Goal: Check status: Check status

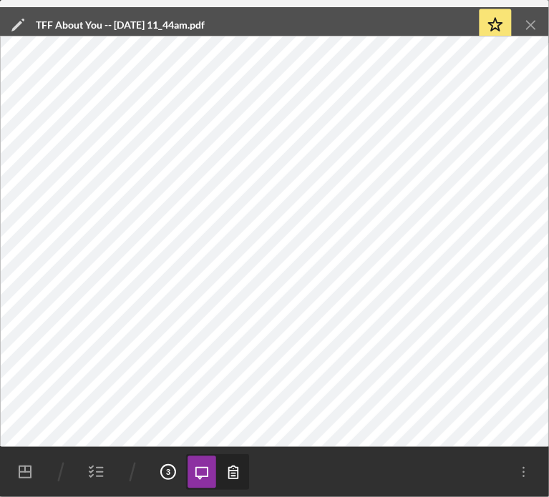
click at [94, 470] on icon "button" at bounding box center [97, 472] width 36 height 36
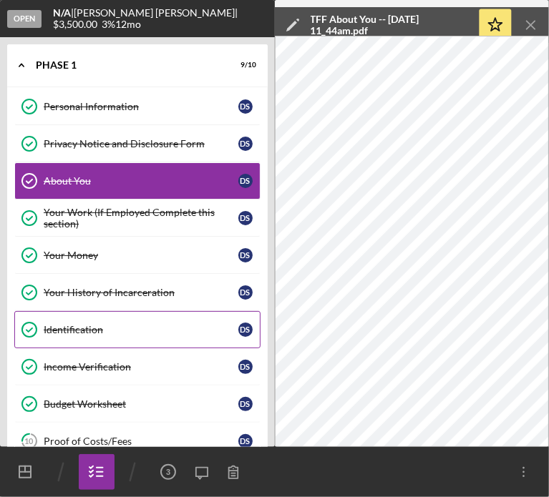
click at [84, 318] on link "Identification Identification D S" at bounding box center [137, 329] width 246 height 37
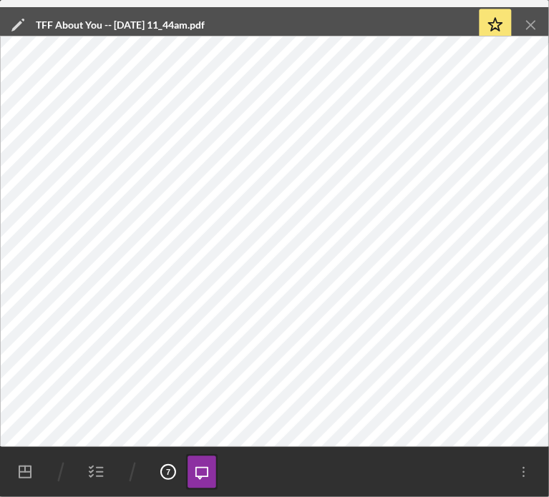
click at [527, 22] on icon "Icon/Menu Close" at bounding box center [531, 25] width 32 height 32
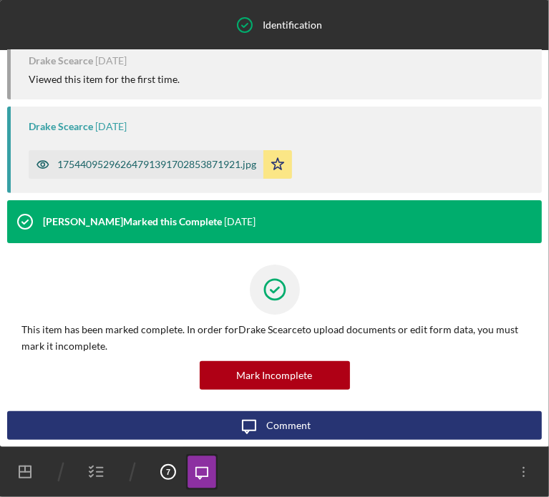
click at [193, 160] on div "17544095296264791391702853871921.jpg" at bounding box center [156, 164] width 199 height 11
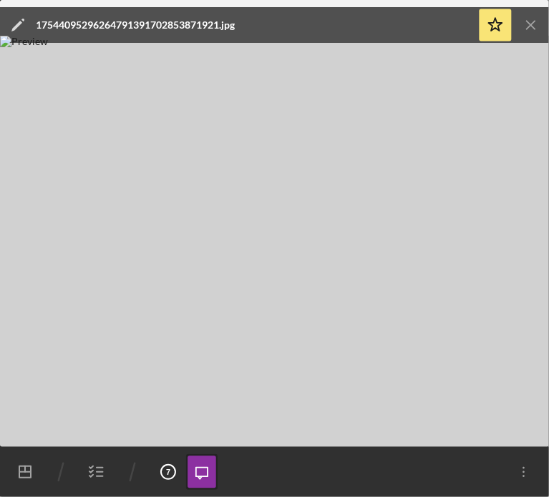
click at [527, 24] on icon "Icon/Menu Close" at bounding box center [531, 25] width 32 height 32
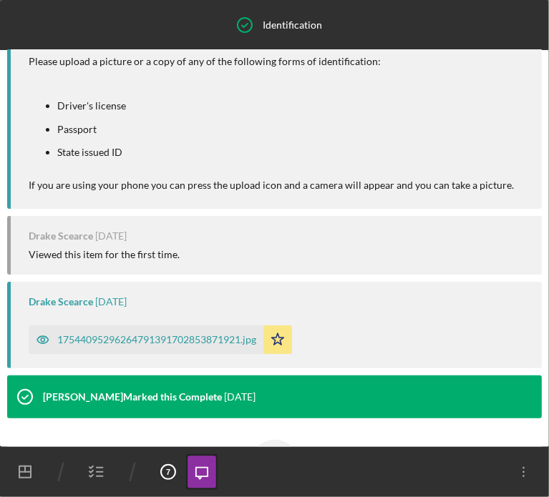
scroll to position [0, 0]
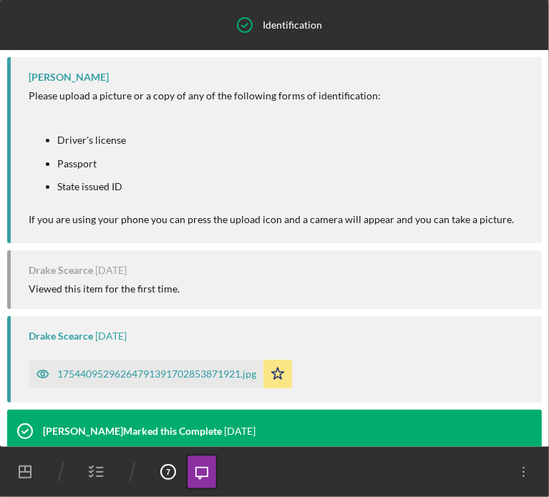
click at [84, 472] on icon "button" at bounding box center [97, 472] width 36 height 36
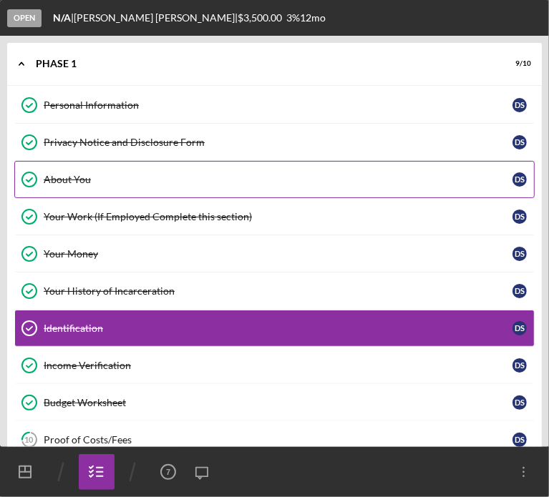
click at [81, 175] on div "About You" at bounding box center [278, 179] width 469 height 11
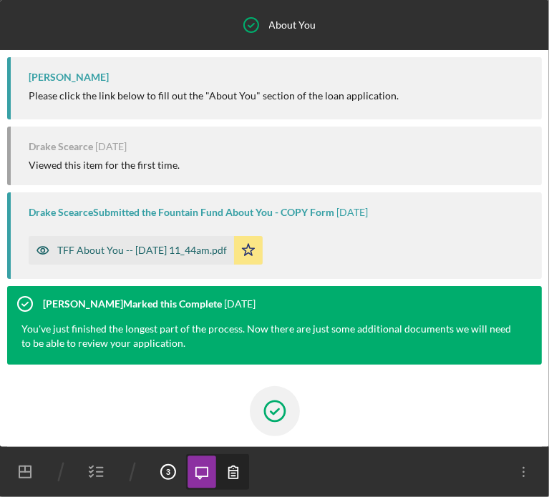
scroll to position [122, 0]
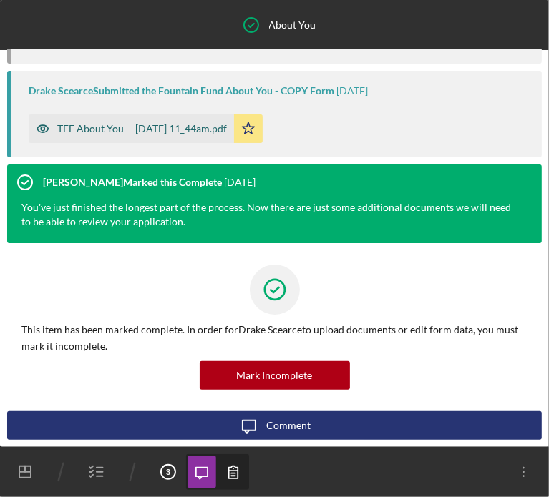
click at [177, 132] on div "TFF About You -- [DATE] 11_44am.pdf" at bounding box center [142, 128] width 170 height 11
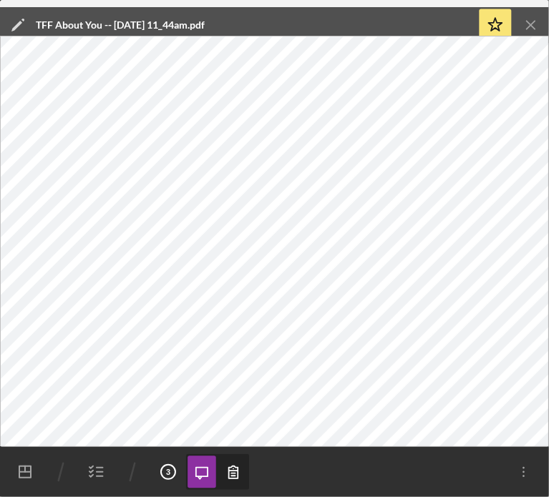
click at [99, 470] on icon "button" at bounding box center [97, 472] width 36 height 36
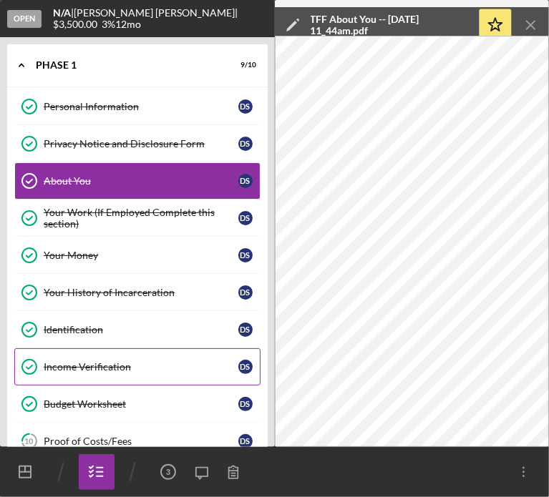
click at [109, 371] on link "Income Verification Income Verification D S" at bounding box center [137, 367] width 246 height 37
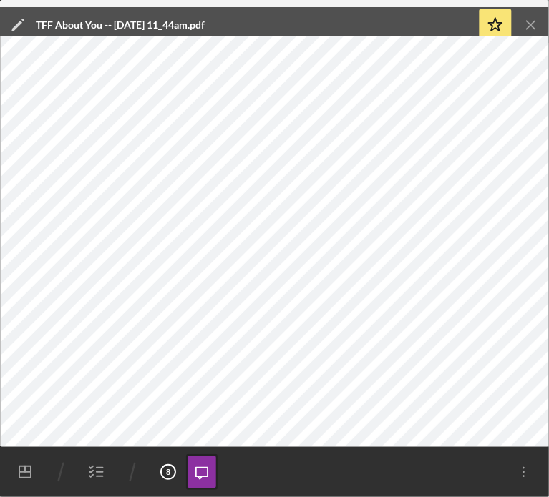
click at [530, 12] on icon "Icon/Menu Close" at bounding box center [531, 25] width 32 height 32
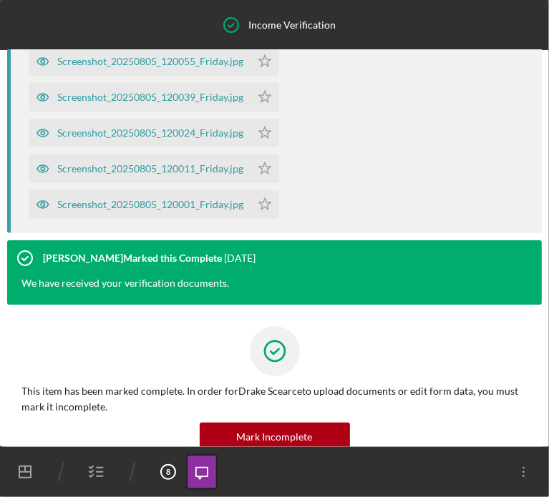
scroll to position [502, 0]
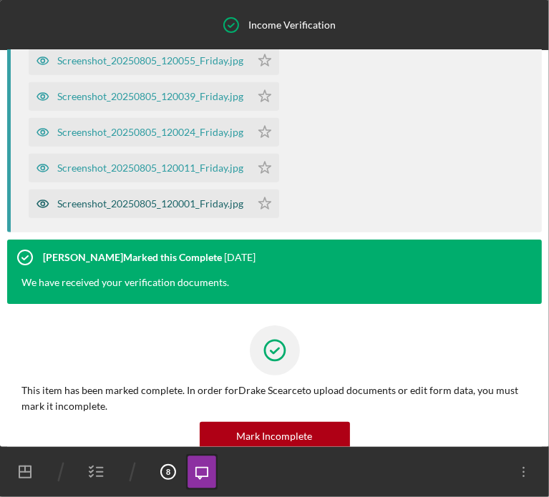
click at [133, 210] on div "Screenshot_20250805_120001_Friday.jpg" at bounding box center [150, 203] width 186 height 11
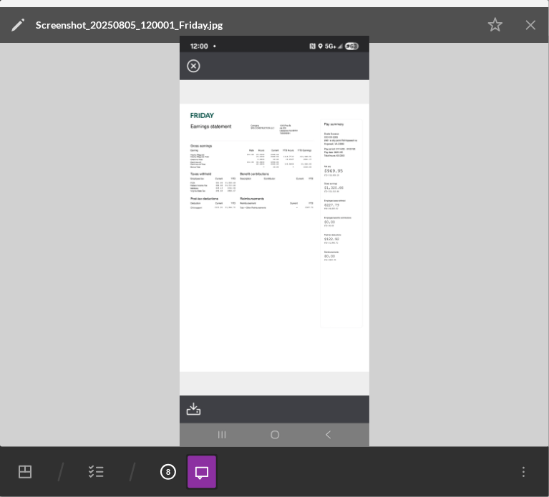
click at [140, 228] on img at bounding box center [274, 241] width 549 height 411
click at [527, 26] on icon "Icon/Menu Close" at bounding box center [531, 25] width 32 height 32
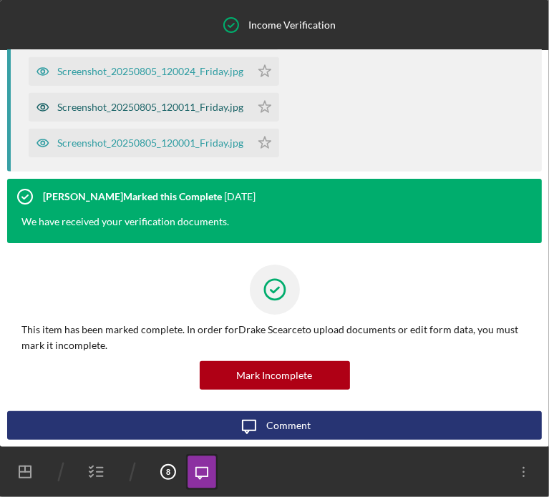
click at [160, 104] on div "Screenshot_20250805_120011_Friday.jpg" at bounding box center [150, 107] width 186 height 11
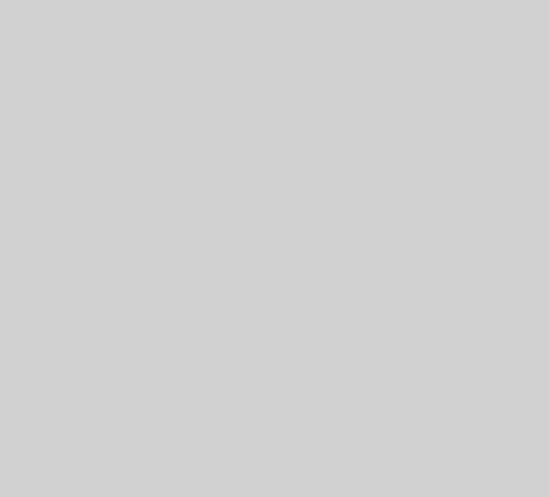
click at [281, 209] on img at bounding box center [274, 241] width 549 height 411
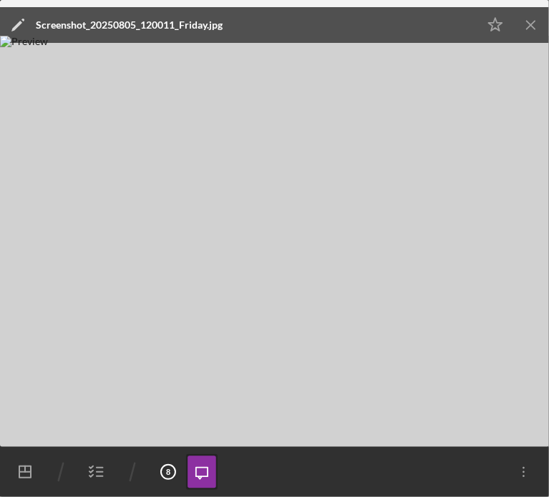
click at [540, 31] on icon "Icon/Menu Close" at bounding box center [531, 25] width 32 height 32
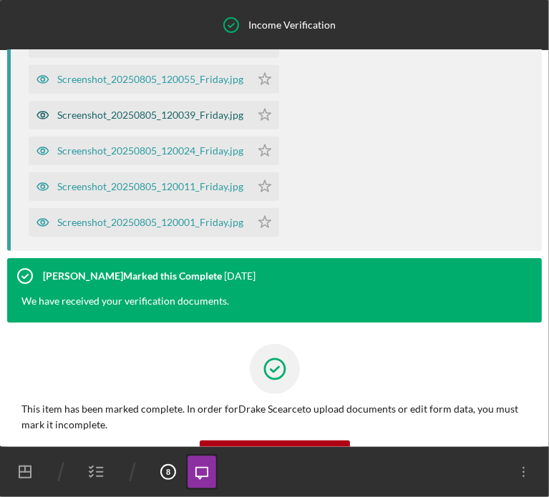
scroll to position [430, 0]
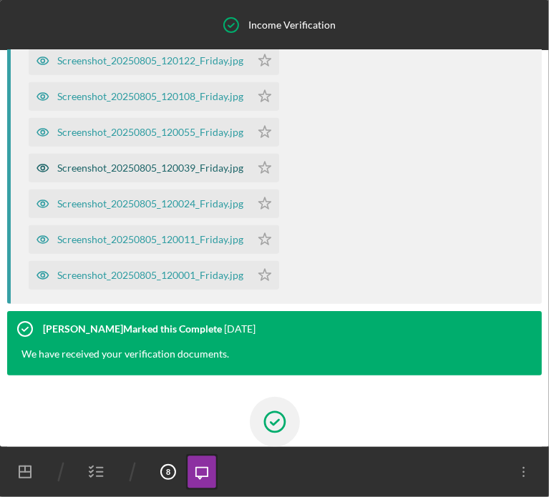
click at [162, 174] on div "Screenshot_20250805_120039_Friday.jpg" at bounding box center [150, 167] width 186 height 11
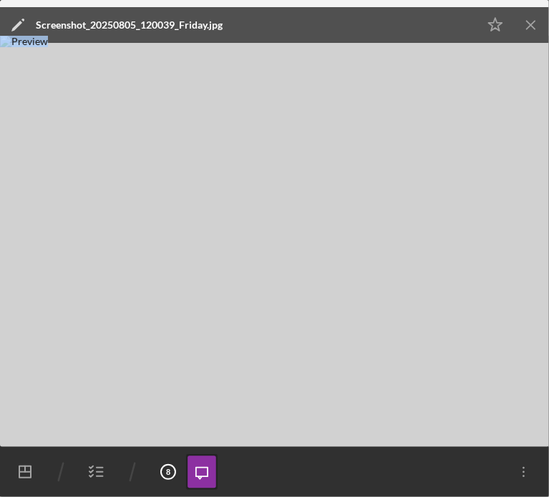
click at [484, 223] on img at bounding box center [274, 241] width 549 height 411
click at [487, 139] on img at bounding box center [274, 241] width 549 height 411
click at [150, 172] on img at bounding box center [274, 241] width 549 height 411
click at [537, 25] on icon "Icon/Menu Close" at bounding box center [531, 25] width 32 height 32
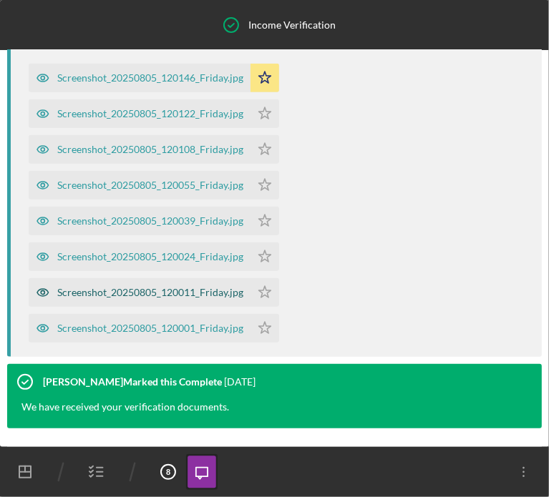
scroll to position [359, 0]
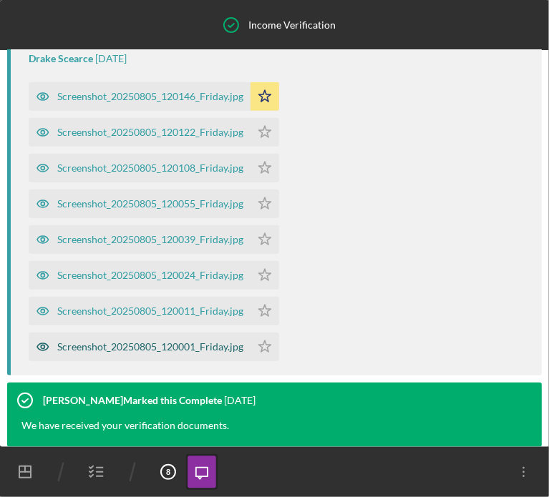
click at [140, 353] on div "Screenshot_20250805_120001_Friday.jpg" at bounding box center [150, 346] width 186 height 11
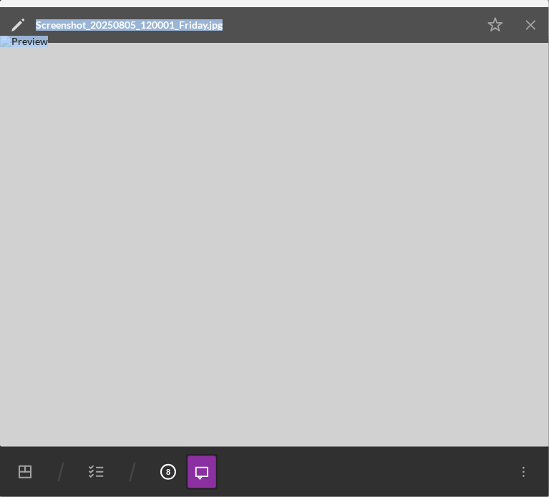
click at [530, 28] on icon "Icon/Menu Close" at bounding box center [531, 25] width 32 height 32
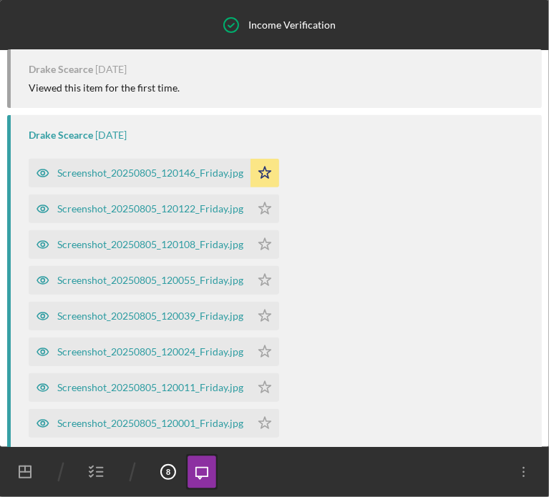
scroll to position [358, 0]
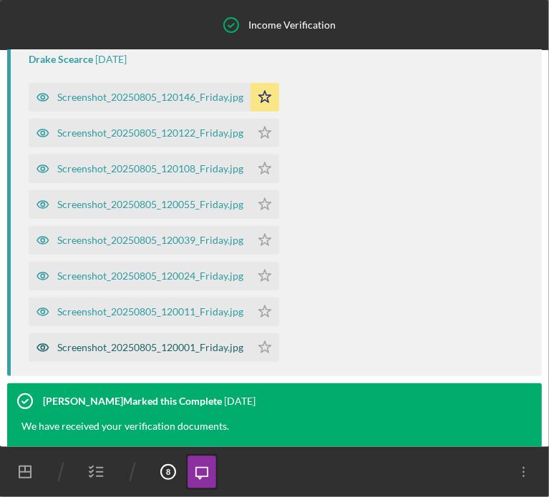
click at [133, 354] on div "Screenshot_20250805_120001_Friday.jpg" at bounding box center [150, 347] width 186 height 11
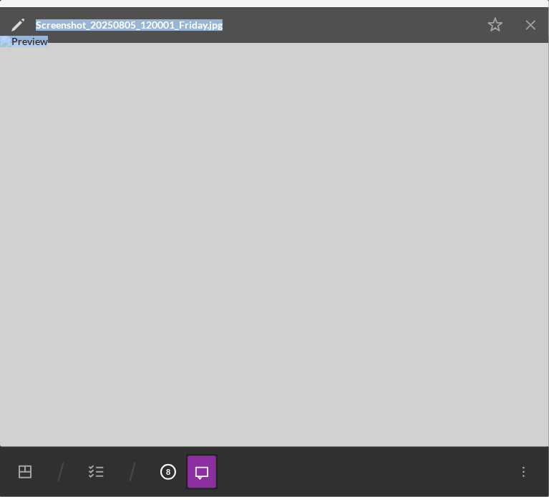
drag, startPoint x: 132, startPoint y: 360, endPoint x: 130, endPoint y: 346, distance: 14.6
click at [132, 360] on img at bounding box center [274, 241] width 549 height 411
click at [260, 10] on div "Icon/Edit Screenshot_20250805_120001_Friday.jpg" at bounding box center [238, 25] width 477 height 36
click at [527, 19] on icon "Icon/Menu Close" at bounding box center [531, 25] width 32 height 32
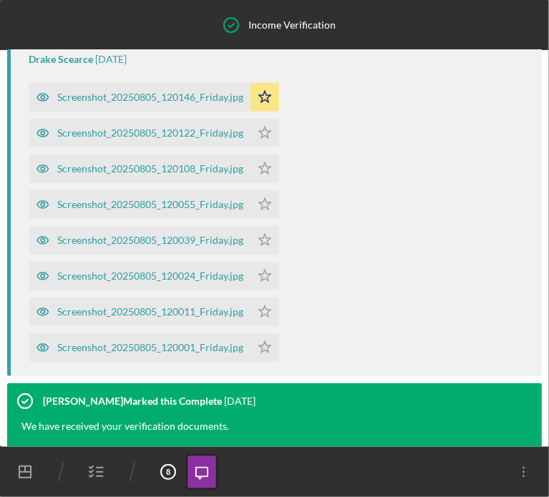
scroll to position [573, 0]
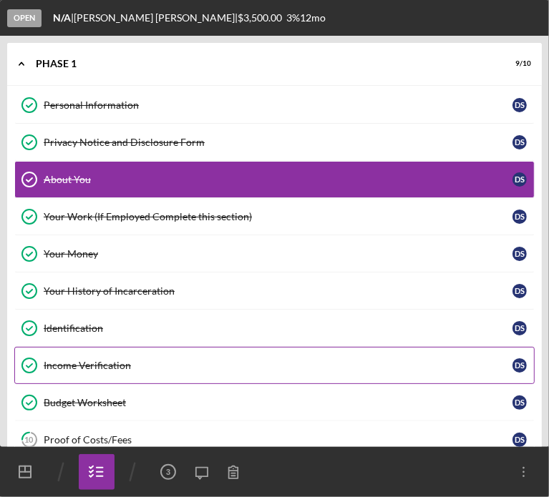
scroll to position [22, 0]
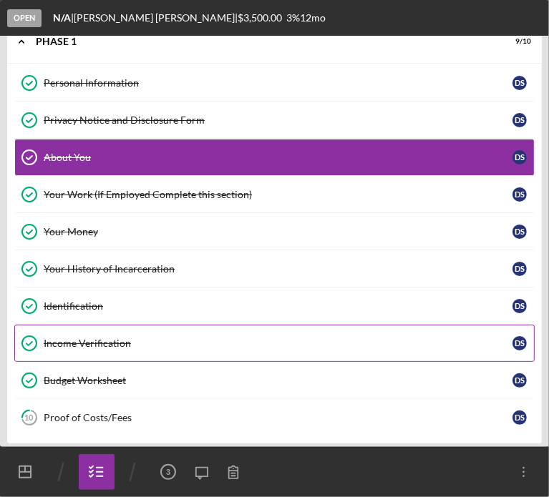
click at [92, 340] on div "Income Verification" at bounding box center [278, 343] width 469 height 11
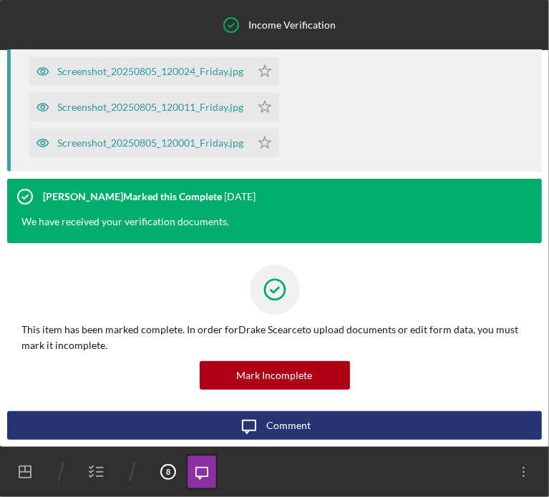
scroll to position [573, 0]
click at [86, 469] on icon "button" at bounding box center [97, 472] width 36 height 36
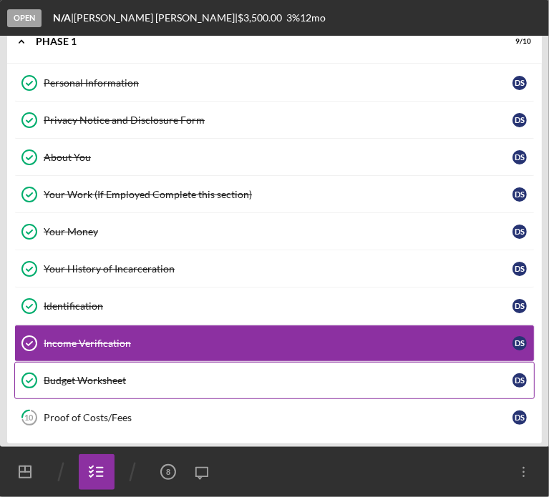
click at [83, 382] on div "Budget Worksheet" at bounding box center [278, 380] width 469 height 11
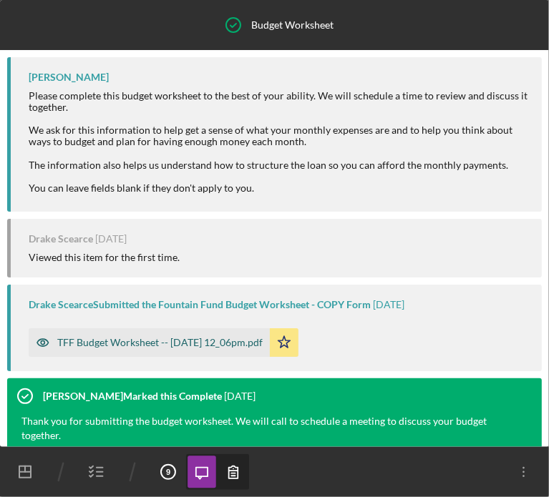
click at [248, 347] on div "TFF Budget Worksheet -- [DATE] 12_06pm.pdf" at bounding box center [159, 342] width 205 height 11
